Goal: Unclear

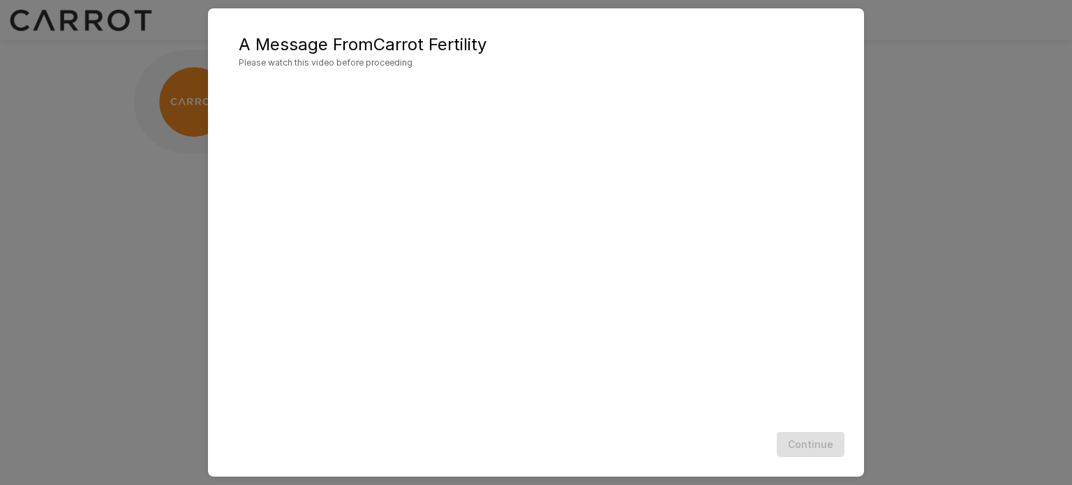
click at [691, 437] on div "Continue" at bounding box center [536, 444] width 628 height 37
click at [814, 436] on div "Continue" at bounding box center [536, 444] width 628 height 37
click at [882, 362] on div "A Message From Carrot Fertility Please watch this video before proceeding Conti…" at bounding box center [536, 242] width 1072 height 485
click at [289, 69] on span "Please watch this video before proceeding" at bounding box center [536, 63] width 594 height 14
drag, startPoint x: 271, startPoint y: 43, endPoint x: 190, endPoint y: 27, distance: 82.4
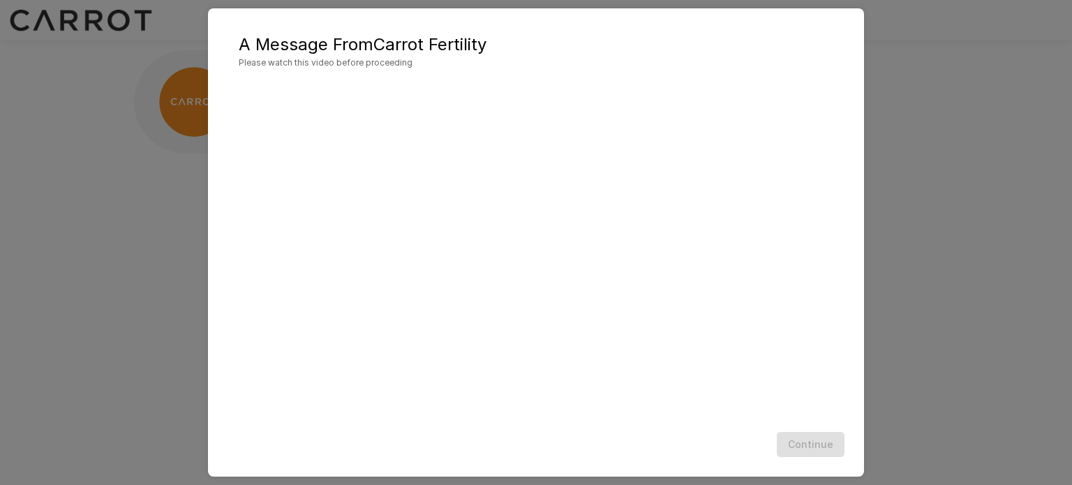
click at [269, 42] on h5 "A Message From Carrot Fertility" at bounding box center [536, 44] width 594 height 22
click at [145, 17] on div "A Message From Carrot Fertility Please watch this video before proceeding Conti…" at bounding box center [536, 242] width 1072 height 485
click at [188, 54] on div "A Message From Carrot Fertility Please watch this video before proceeding Conti…" at bounding box center [536, 242] width 1072 height 485
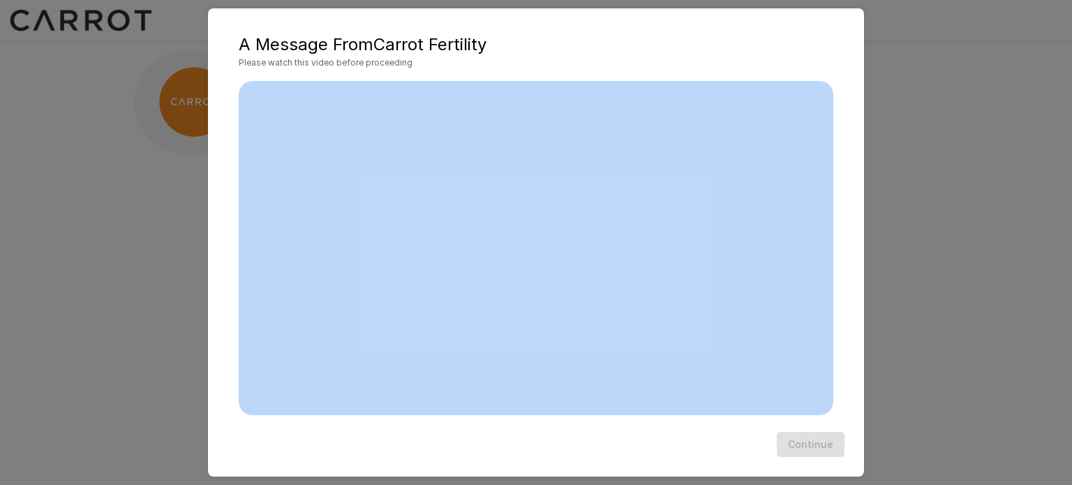
click at [949, 87] on div "A Message From Carrot Fertility Please watch this video before proceeding Conti…" at bounding box center [536, 242] width 1072 height 485
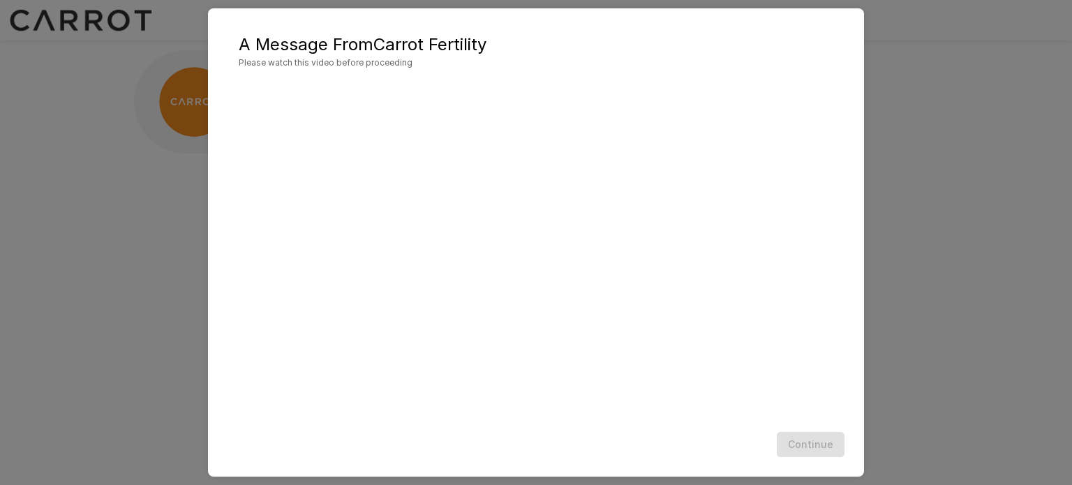
drag, startPoint x: 830, startPoint y: 450, endPoint x: 826, endPoint y: 429, distance: 21.3
click at [830, 451] on div "Continue" at bounding box center [536, 444] width 628 height 37
click at [1071, 245] on div "A Message From Carrot Fertility Please watch this video before proceeding Conti…" at bounding box center [536, 242] width 1072 height 485
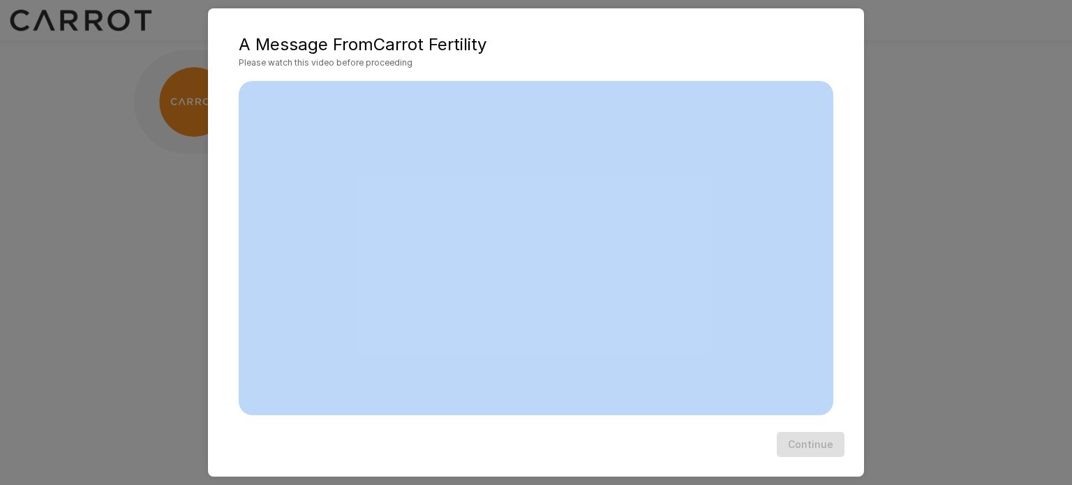
click at [1071, 245] on div "A Message From Carrot Fertility Please watch this video before proceeding Conti…" at bounding box center [536, 242] width 1072 height 485
click at [968, 271] on div "A Message From Carrot Fertility Please watch this video before proceeding Conti…" at bounding box center [536, 242] width 1072 height 485
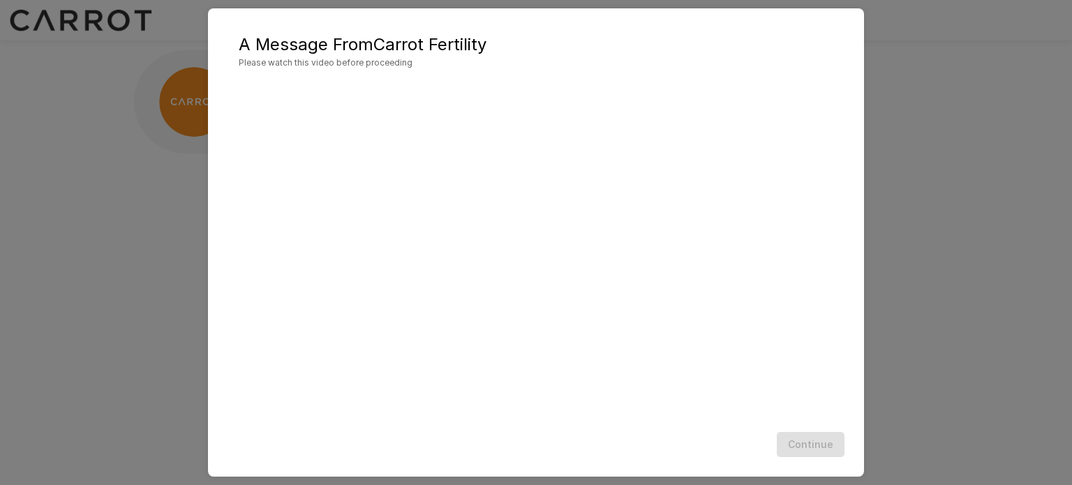
click at [169, 112] on div "A Message From Carrot Fertility Please watch this video before proceeding Conti…" at bounding box center [536, 242] width 1072 height 485
click at [153, 160] on div "A Message From Carrot Fertility Please watch this video before proceeding Conti…" at bounding box center [536, 242] width 1072 height 485
click at [152, 163] on div "A Message From Carrot Fertility Please watch this video before proceeding Conti…" at bounding box center [536, 242] width 1072 height 485
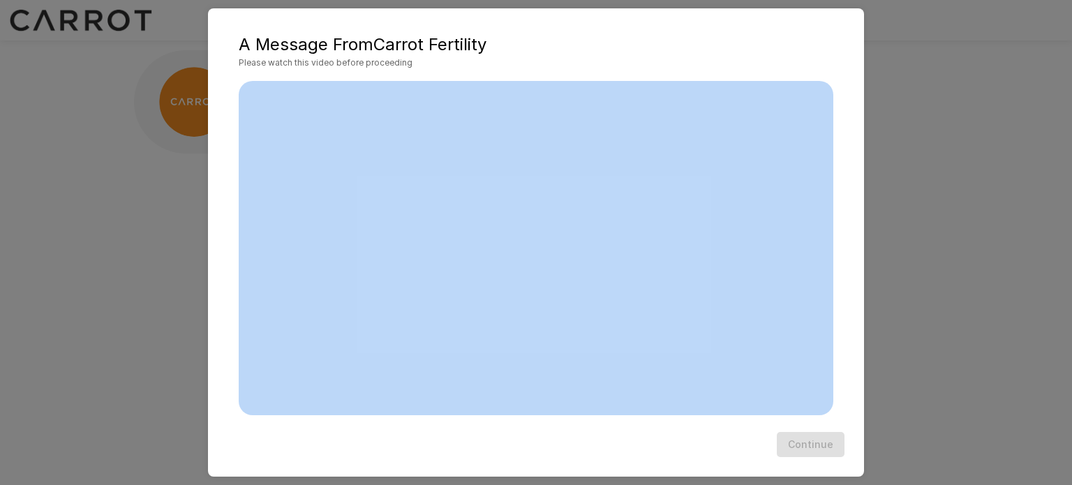
click at [152, 163] on div "A Message From Carrot Fertility Please watch this video before proceeding Conti…" at bounding box center [536, 242] width 1072 height 485
